Goal: Task Accomplishment & Management: Find specific page/section

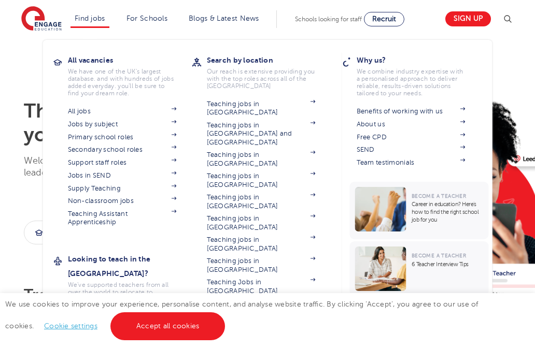
click at [74, 19] on li "Find jobs All vacancies We have one of the UK's largest database. and with hund…" at bounding box center [89, 19] width 39 height 18
click at [103, 121] on link "Jobs by subject" at bounding box center [122, 124] width 109 height 8
click at [131, 200] on link "Non-classroom jobs" at bounding box center [122, 201] width 109 height 8
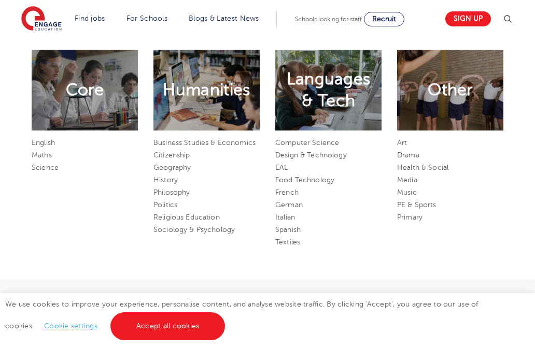
scroll to position [525, 0]
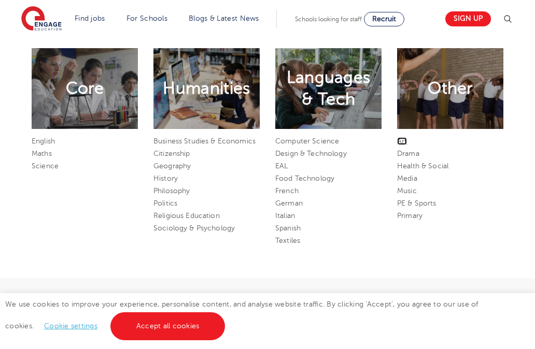
click at [400, 138] on link "Art" at bounding box center [402, 141] width 10 height 8
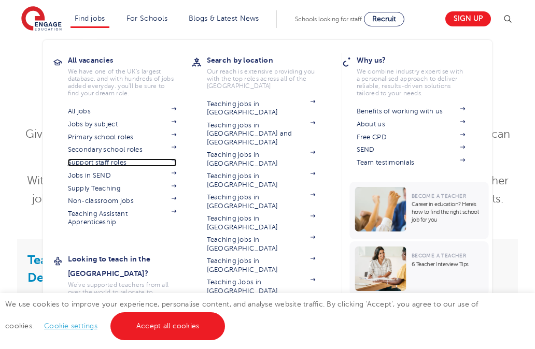
click at [117, 161] on link "Support staff roles" at bounding box center [122, 163] width 109 height 8
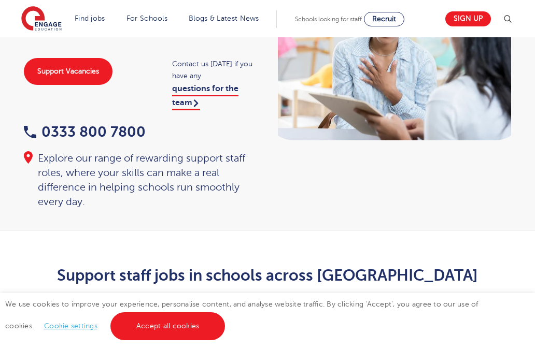
scroll to position [66, 0]
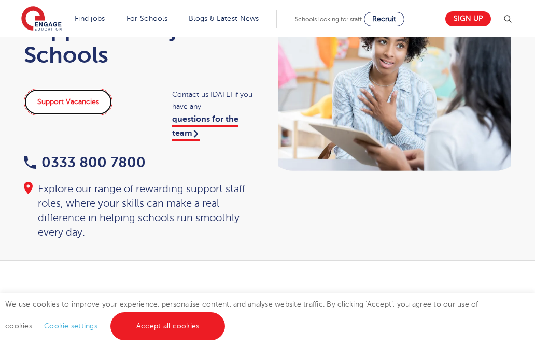
click at [81, 108] on link "Support Vacancies" at bounding box center [68, 102] width 89 height 27
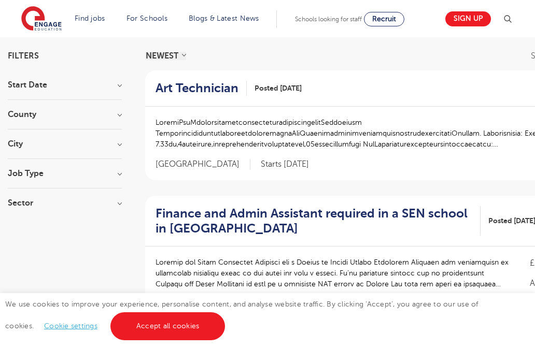
scroll to position [72, 0]
click at [50, 145] on h3 "City" at bounding box center [65, 143] width 114 height 8
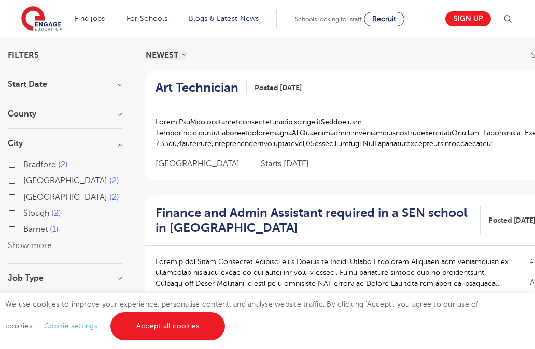
click at [31, 242] on button "Show more" at bounding box center [30, 245] width 44 height 9
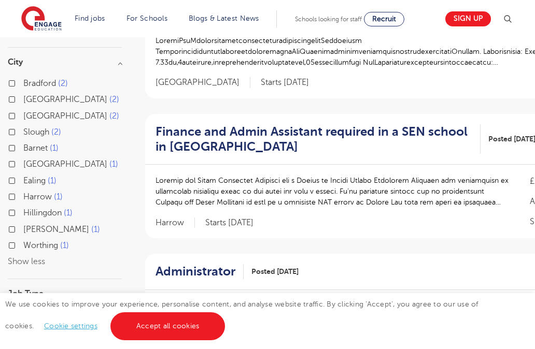
scroll to position [160, 0]
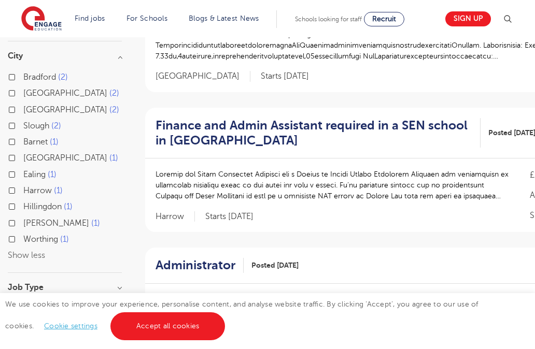
click at [54, 89] on span "Greenwich" at bounding box center [65, 93] width 84 height 9
click at [30, 89] on input "Greenwich 2" at bounding box center [26, 92] width 7 height 7
checkbox input "true"
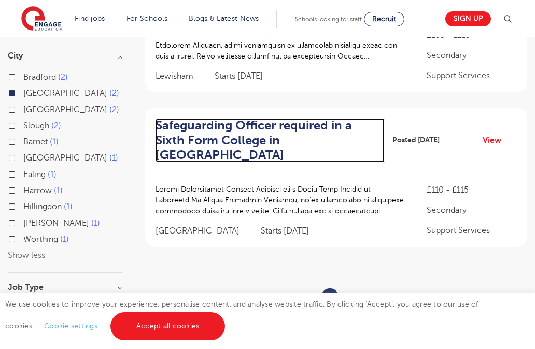
click at [286, 137] on h2 "Safeguarding Officer required in a Sixth Form College in Greenwich" at bounding box center [265, 140] width 221 height 45
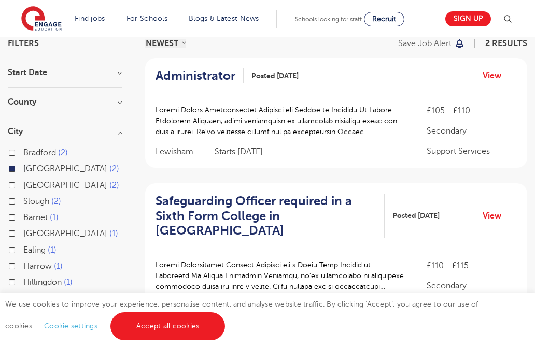
scroll to position [80, 0]
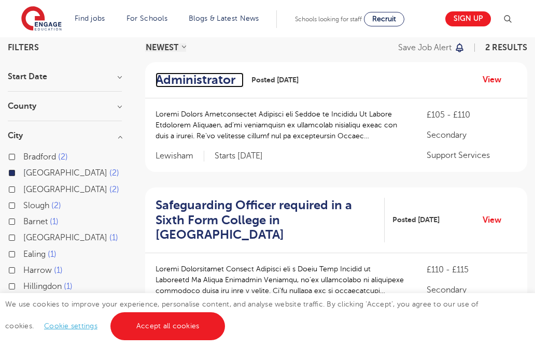
click at [206, 75] on h2 "Administrator" at bounding box center [195, 80] width 80 height 15
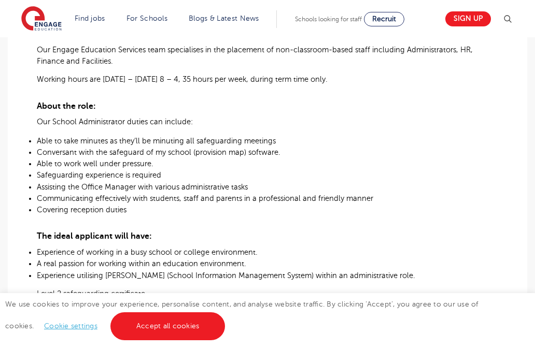
scroll to position [445, 0]
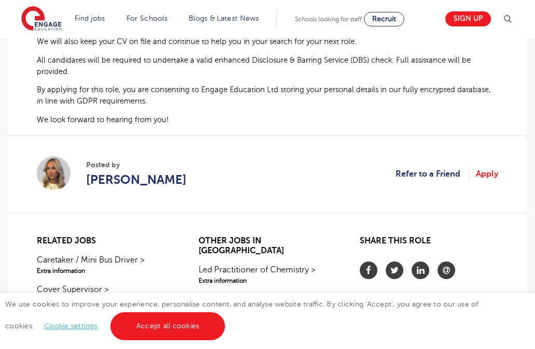
scroll to position [721, 0]
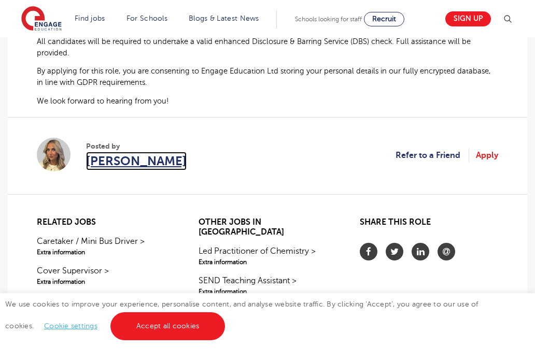
click at [118, 163] on span "Lilly Osman" at bounding box center [136, 161] width 100 height 19
